Goal: Task Accomplishment & Management: Use online tool/utility

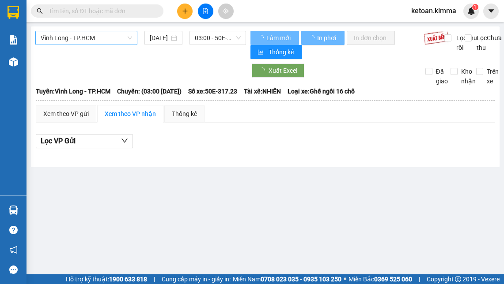
click at [115, 38] on span "Vĩnh Long - TP.HCM" at bounding box center [86, 37] width 91 height 13
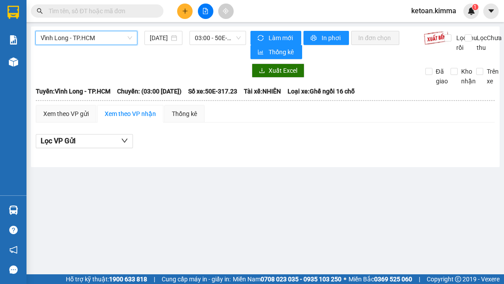
click at [105, 37] on span "Vĩnh Long - TP.HCM" at bounding box center [86, 37] width 91 height 13
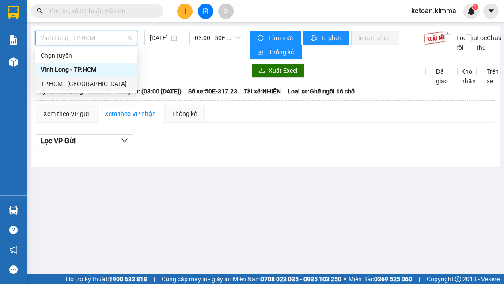
click at [80, 80] on div "TP.HCM - [GEOGRAPHIC_DATA]" at bounding box center [86, 84] width 91 height 10
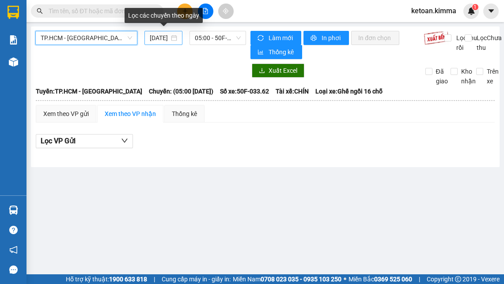
click at [159, 38] on input "[DATE]" at bounding box center [160, 38] width 20 height 10
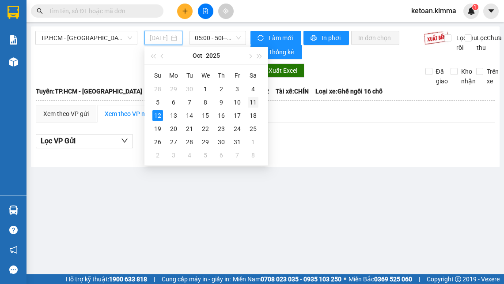
click at [256, 104] on div "11" at bounding box center [253, 102] width 11 height 11
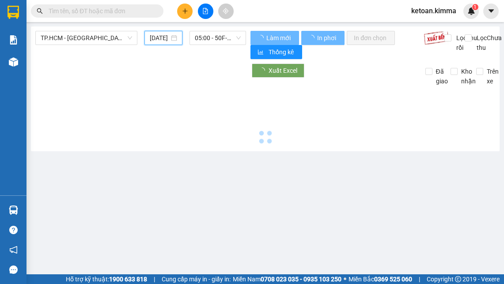
type input "[DATE]"
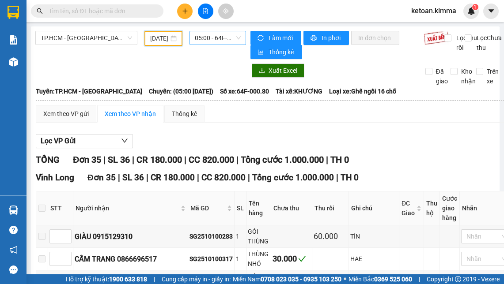
click at [207, 38] on span "05:00 - 64F-000.80" at bounding box center [218, 37] width 46 height 13
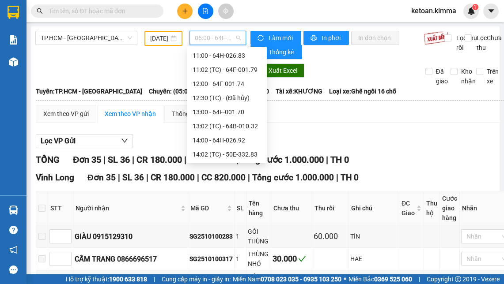
scroll to position [297, 0]
click at [238, 116] on div "16:00 - 64F-001.85" at bounding box center [227, 112] width 69 height 10
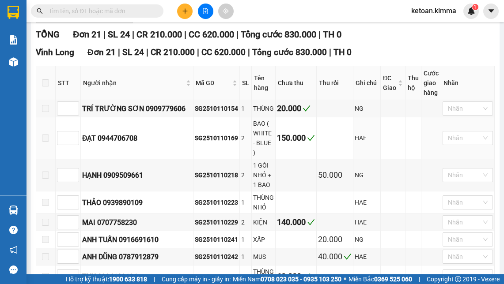
scroll to position [141, 0]
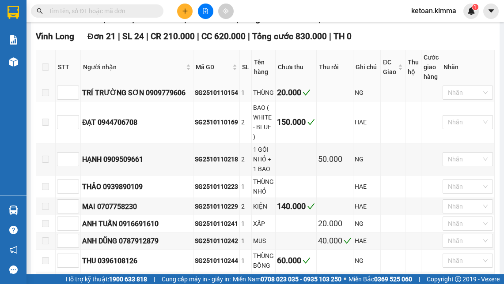
click at [224, 97] on div "SG2510110154" at bounding box center [216, 93] width 43 height 10
copy div "SG2510110154"
click at [215, 242] on div "SG2510110242" at bounding box center [216, 241] width 43 height 10
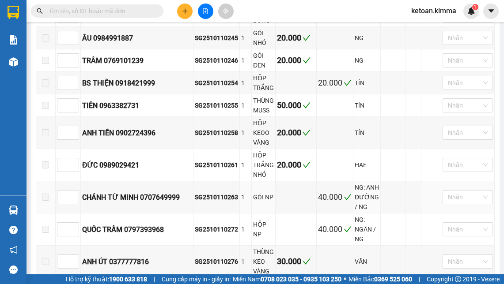
scroll to position [389, 0]
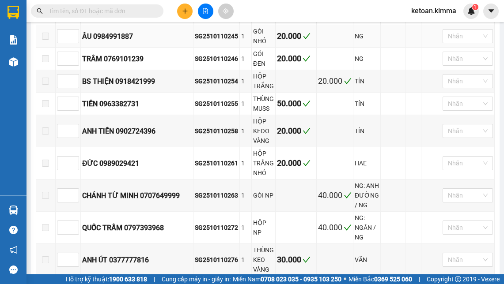
click at [216, 36] on div "SG2510110245" at bounding box center [216, 36] width 43 height 10
copy div "SG2510110245"
click at [216, 61] on div "SG2510110246" at bounding box center [216, 59] width 43 height 10
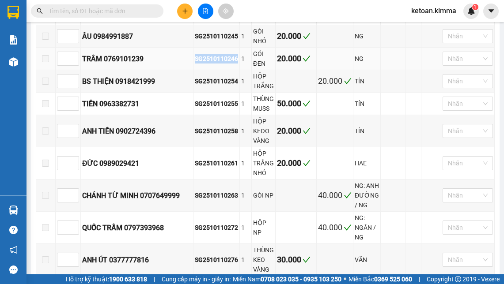
copy div "SG2510110246"
click at [211, 86] on div "SG2510110254" at bounding box center [216, 81] width 43 height 10
copy div "SG2510110254"
click at [220, 135] on div "SG2510110258" at bounding box center [216, 131] width 43 height 10
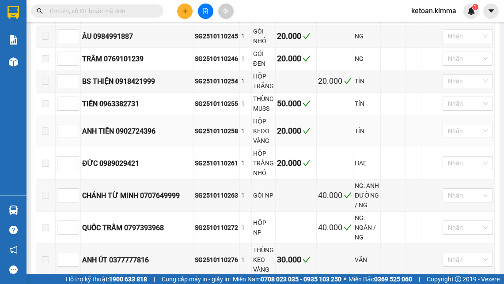
click at [220, 135] on div "SG2510110258" at bounding box center [216, 131] width 43 height 10
copy div "SG2510110258"
click at [223, 165] on div "SG2510110261" at bounding box center [216, 164] width 43 height 10
copy div "SG2510110261"
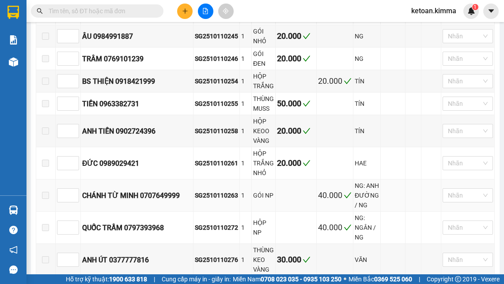
click at [214, 200] on div "SG2510110263" at bounding box center [216, 196] width 43 height 10
click at [216, 233] on div "SG2510110272" at bounding box center [216, 228] width 43 height 10
copy div "SG2510110272"
click at [213, 233] on div "SG2510110272" at bounding box center [216, 228] width 43 height 10
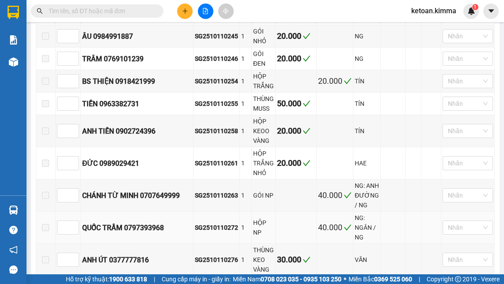
click at [213, 233] on div "SG2510110272" at bounding box center [216, 228] width 43 height 10
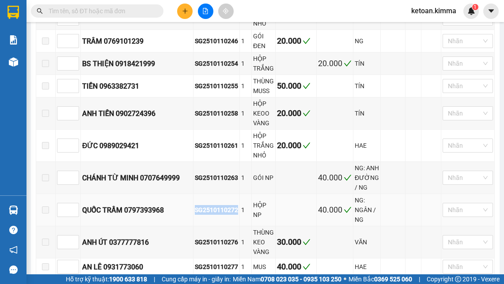
scroll to position [548, 0]
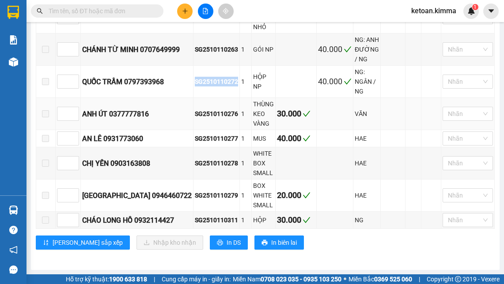
click at [206, 113] on div "SG2510110276" at bounding box center [216, 114] width 43 height 10
copy div "SG2510110276"
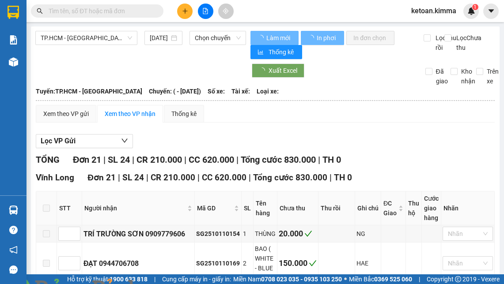
type input "[DATE]"
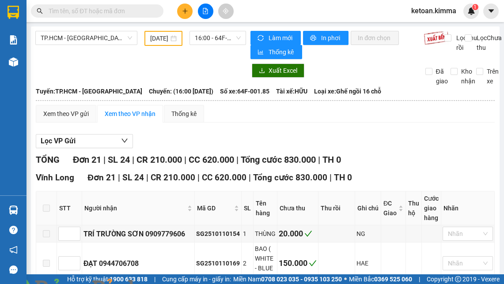
click at [298, 147] on div "Lọc VP Gửi" at bounding box center [265, 141] width 459 height 15
click at [204, 38] on span "16:00 - 64F-001.85" at bounding box center [218, 37] width 46 height 13
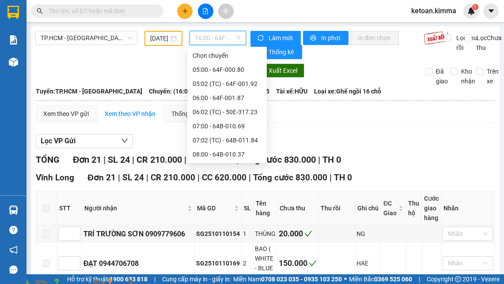
scroll to position [254, 0]
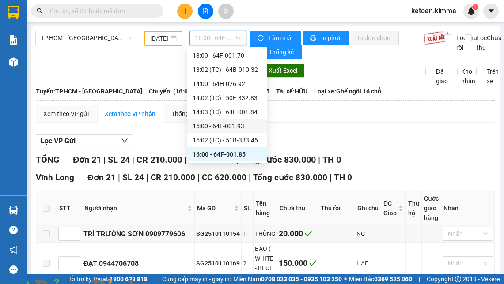
click at [351, 149] on div "Lọc VP Gửi" at bounding box center [265, 141] width 459 height 15
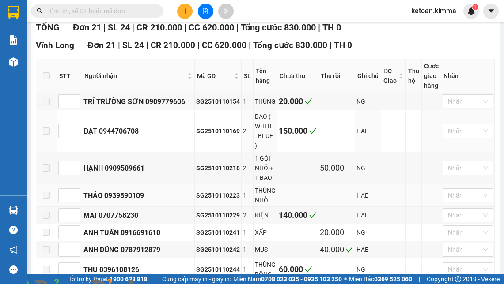
scroll to position [177, 0]
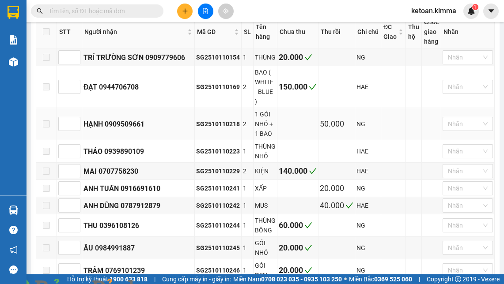
click at [204, 123] on div "SG2510110218" at bounding box center [218, 124] width 44 height 10
copy div "SG2510110218"
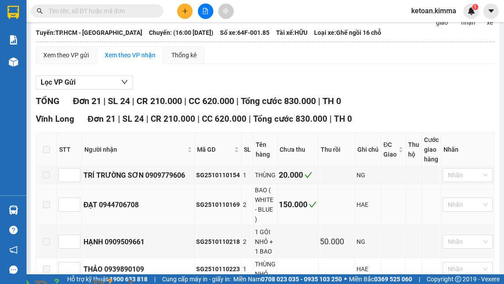
scroll to position [0, 0]
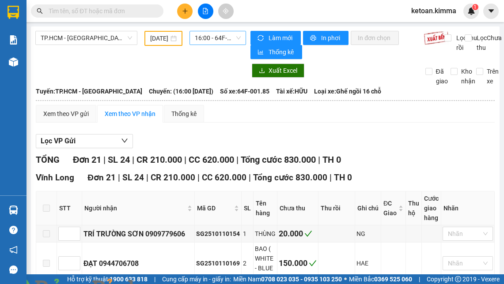
click at [210, 41] on span "16:00 - 64F-001.85" at bounding box center [218, 37] width 46 height 13
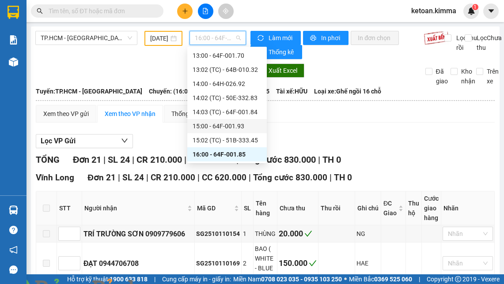
click at [246, 121] on div "15:00 - 64F-001.93" at bounding box center [226, 126] width 79 height 14
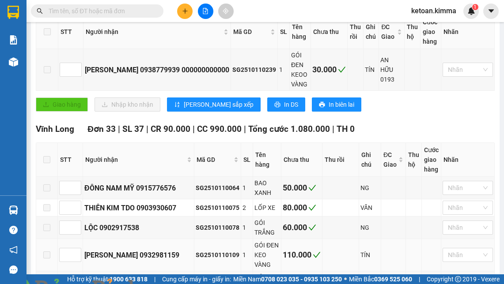
scroll to position [265, 0]
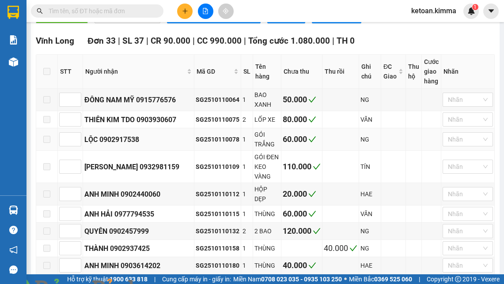
click at [211, 144] on div "SG2510110078" at bounding box center [218, 140] width 44 height 10
click at [196, 144] on div "SG2510110078" at bounding box center [218, 140] width 44 height 10
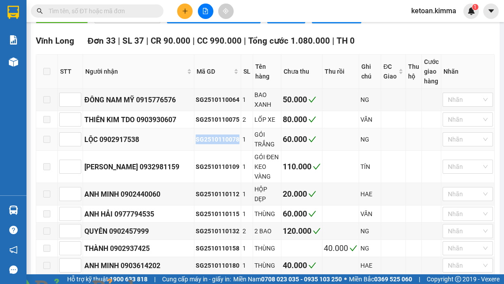
click at [196, 144] on div "SG2510110078" at bounding box center [218, 140] width 44 height 10
copy div "SG2510110078"
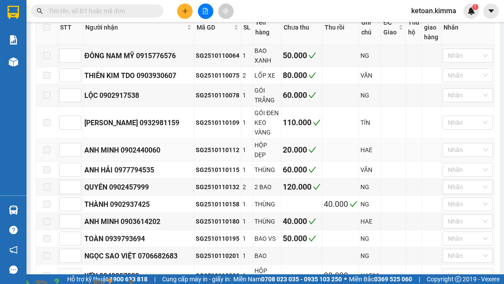
click at [200, 150] on div "SG2510110112" at bounding box center [218, 150] width 44 height 10
copy div "SG2510110112"
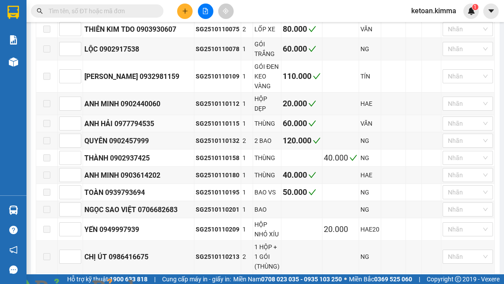
scroll to position [397, 0]
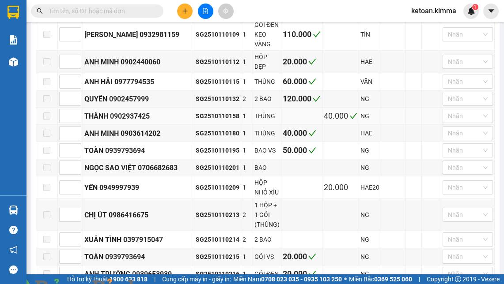
click at [198, 113] on div "SG2510110158" at bounding box center [218, 116] width 44 height 10
copy div "SG2510110158"
click at [208, 133] on div "SG2510110180" at bounding box center [218, 134] width 44 height 10
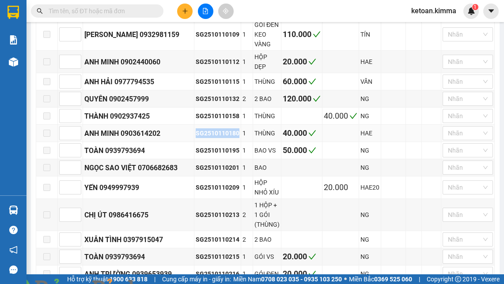
copy div "SG2510110180"
click at [221, 147] on div "SG2510110195" at bounding box center [218, 151] width 44 height 10
copy div "SG2510110195"
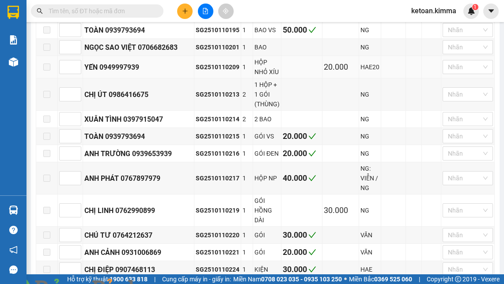
scroll to position [530, 0]
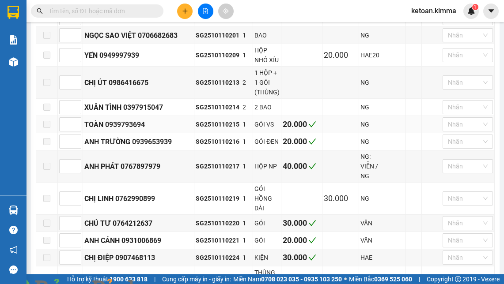
click at [206, 121] on div "SG2510110215" at bounding box center [218, 125] width 44 height 10
copy div "SG2510110215"
click at [197, 138] on div "SG2510110216" at bounding box center [218, 142] width 44 height 10
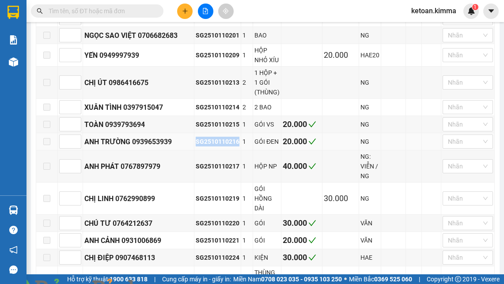
copy div "SG2510110216"
click at [202, 164] on div "SG2510110217" at bounding box center [218, 167] width 44 height 10
click at [201, 219] on div "SG2510110220" at bounding box center [218, 224] width 44 height 10
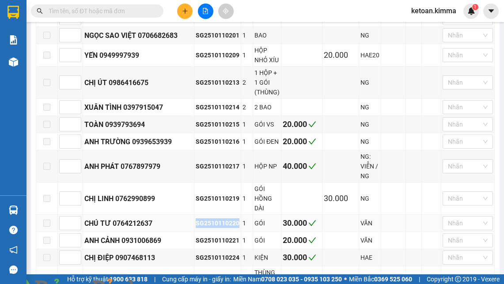
copy div "SG2510110220"
click at [207, 238] on div "SG2510110221" at bounding box center [218, 241] width 44 height 10
copy div "SG2510110221"
click at [196, 256] on div "SG2510110224" at bounding box center [218, 258] width 44 height 10
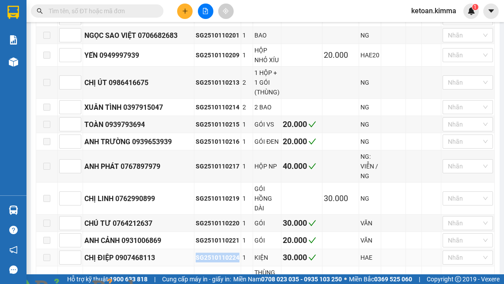
click at [197, 256] on div "SG2510110224" at bounding box center [218, 258] width 44 height 10
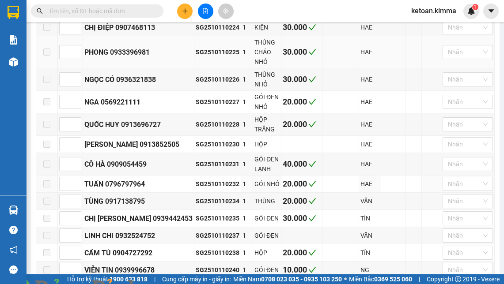
scroll to position [751, 0]
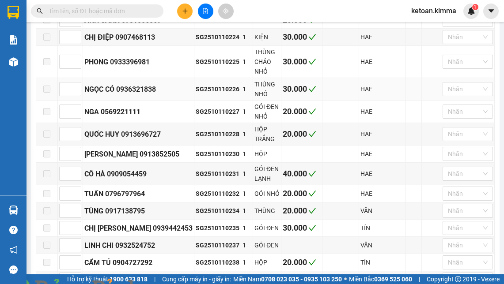
click at [206, 84] on div "SG2510110226" at bounding box center [218, 89] width 44 height 10
click at [211, 110] on div "SG2510110227" at bounding box center [218, 112] width 44 height 10
click at [215, 197] on div "SG2510110232" at bounding box center [218, 194] width 44 height 10
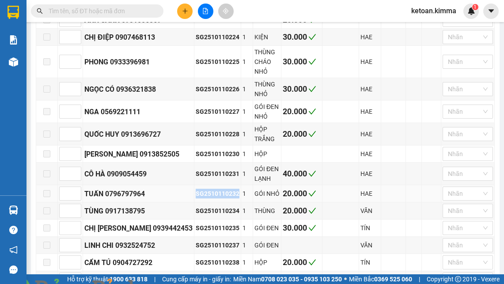
click at [215, 197] on div "SG2510110232" at bounding box center [218, 194] width 44 height 10
